Goal: Transaction & Acquisition: Purchase product/service

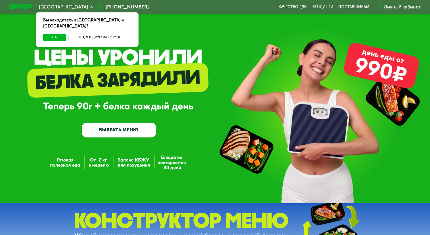
click at [84, 34] on button "Нет, я в другом городе" at bounding box center [100, 37] width 63 height 7
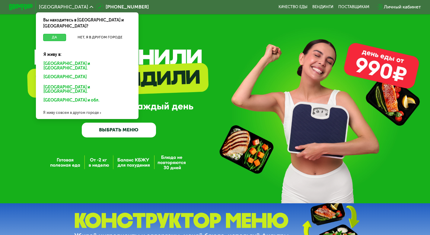
click at [60, 34] on button "Да" at bounding box center [54, 37] width 23 height 7
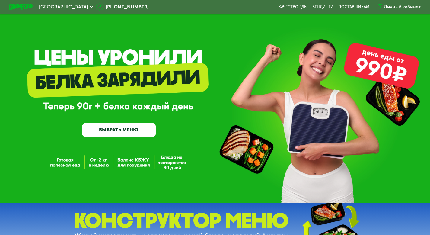
click at [114, 135] on link "ВЫБРАТЬ МЕНЮ" at bounding box center [119, 130] width 74 height 15
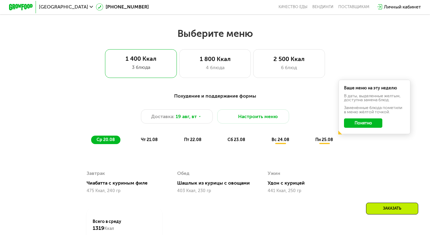
scroll to position [250, 0]
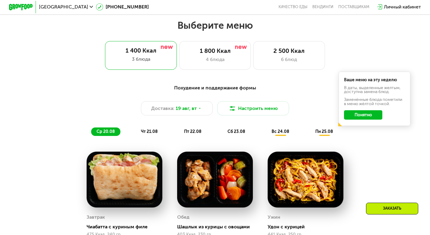
click at [364, 117] on button "Понятно" at bounding box center [363, 115] width 38 height 10
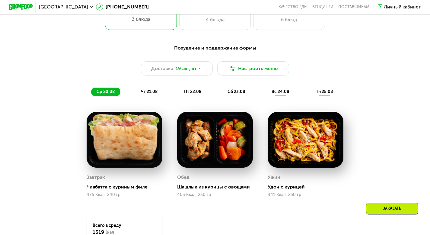
scroll to position [207, 0]
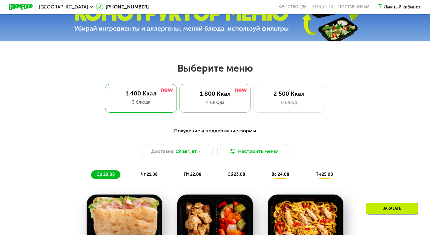
click at [206, 103] on div "4 блюда" at bounding box center [215, 102] width 59 height 7
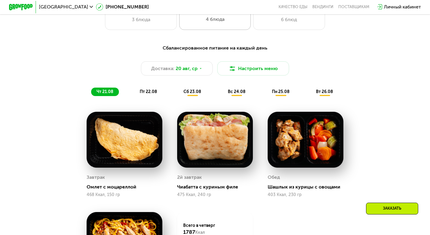
scroll to position [283, 0]
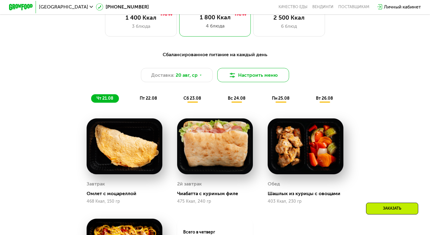
click at [248, 79] on button "Настроить меню" at bounding box center [253, 75] width 72 height 14
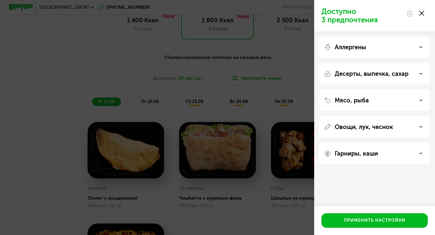
click at [384, 75] on p "Десерты, выпечка, сахар" at bounding box center [372, 73] width 74 height 7
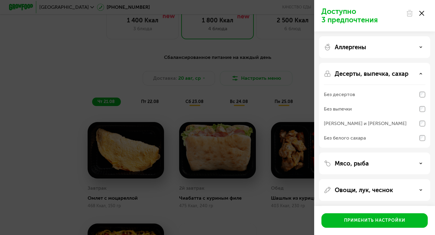
click at [384, 75] on p "Десерты, выпечка, сахар" at bounding box center [372, 73] width 74 height 7
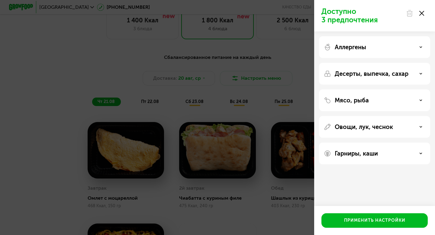
click at [358, 98] on p "Мясо, рыба" at bounding box center [352, 100] width 34 height 7
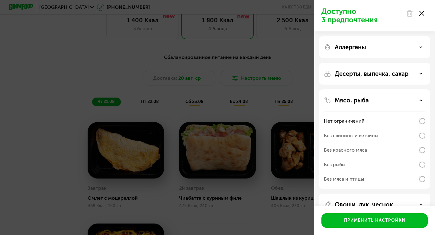
click at [421, 14] on use at bounding box center [421, 13] width 5 height 5
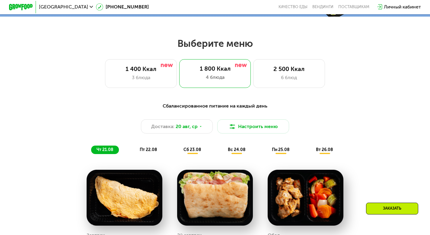
scroll to position [220, 0]
